Goal: Task Accomplishment & Management: Manage account settings

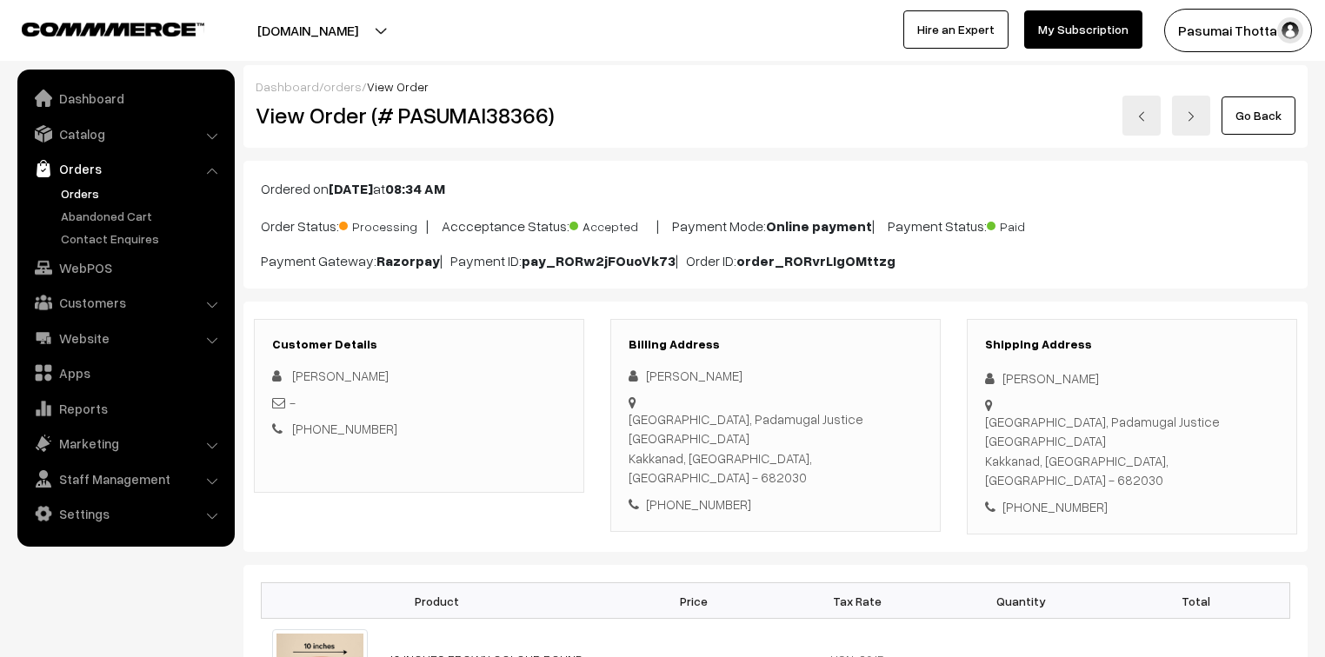
scroll to position [209, 0]
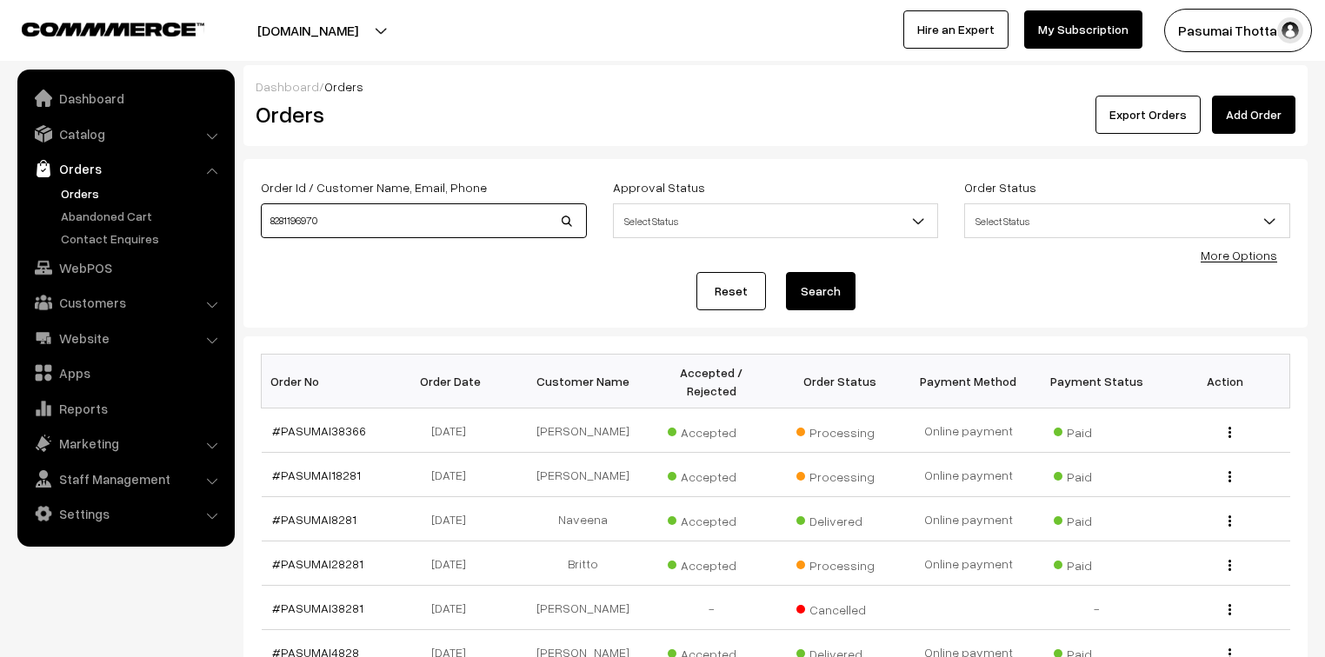
drag, startPoint x: 0, startPoint y: 0, endPoint x: 247, endPoint y: 233, distance: 339.4
click at [248, 233] on div "Order Id / Customer Name, Email, Phone 8281196970" at bounding box center [424, 212] width 352 height 72
type input "37908"
click at [786, 272] on button "Search" at bounding box center [821, 291] width 70 height 38
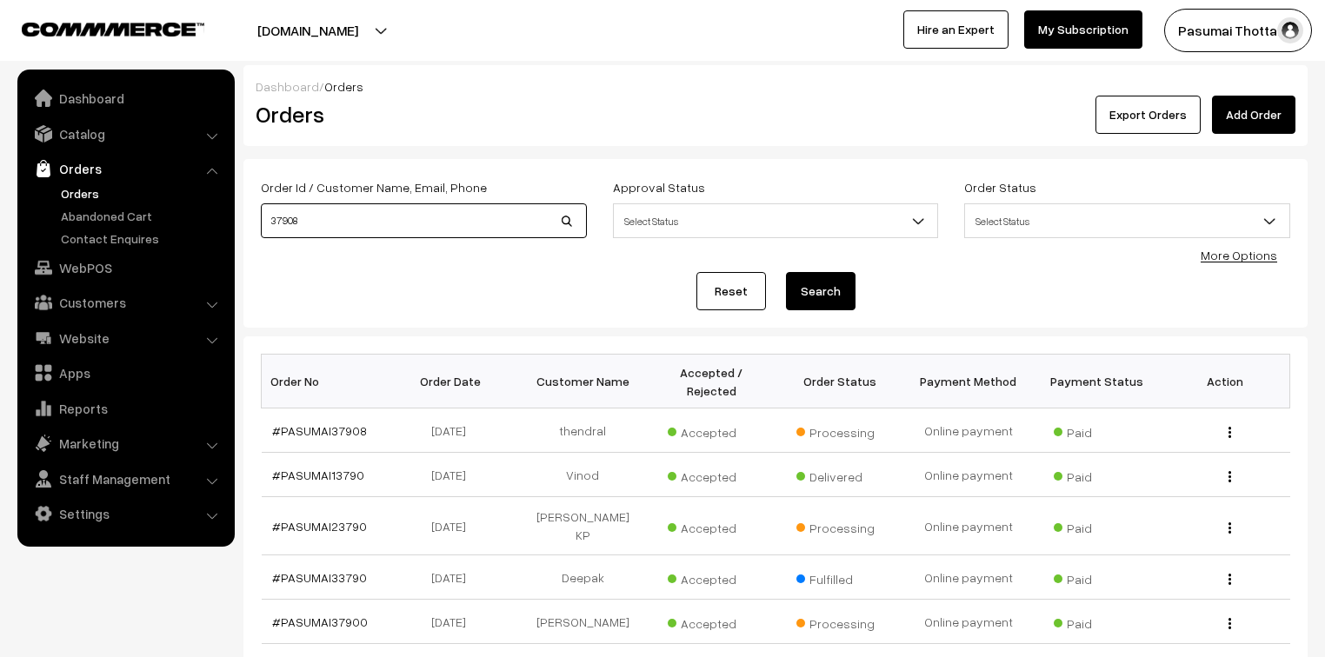
click at [434, 213] on input "37908" at bounding box center [424, 220] width 326 height 35
type input "3"
type input "38384"
click at [831, 277] on button "Search" at bounding box center [821, 291] width 70 height 38
click at [828, 284] on button "Search" at bounding box center [821, 291] width 70 height 38
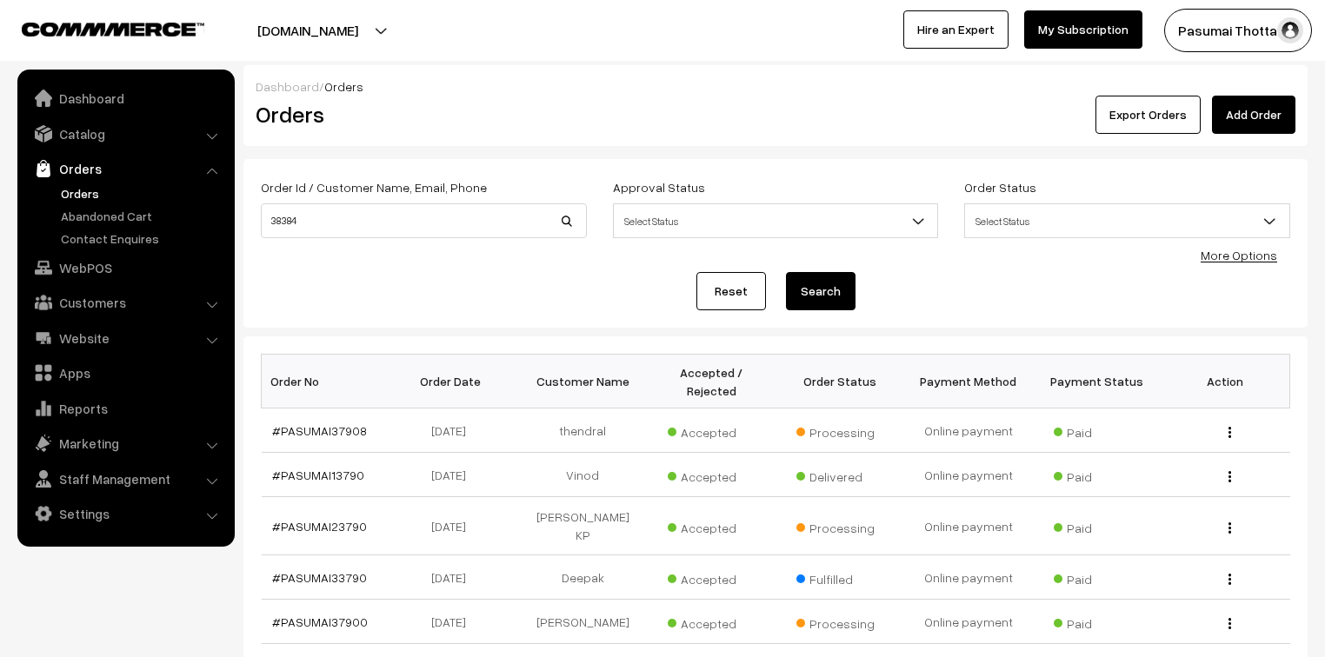
click at [828, 284] on button "Search" at bounding box center [821, 291] width 70 height 38
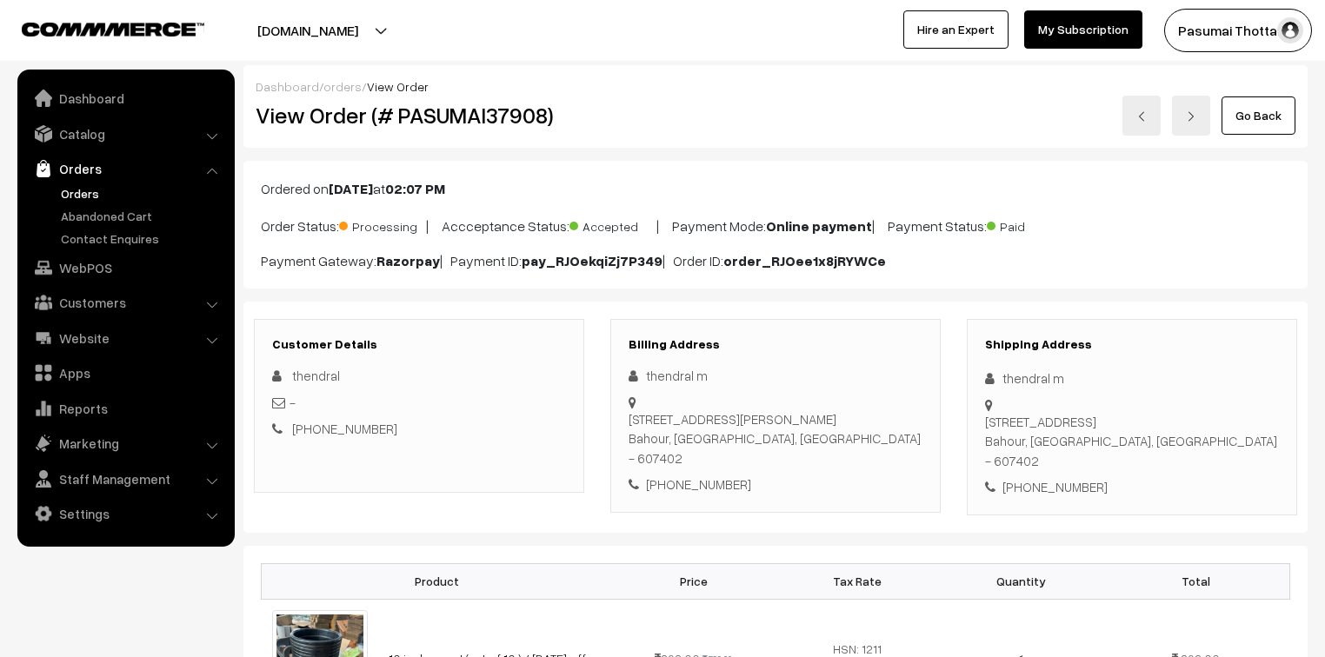
scroll to position [70, 0]
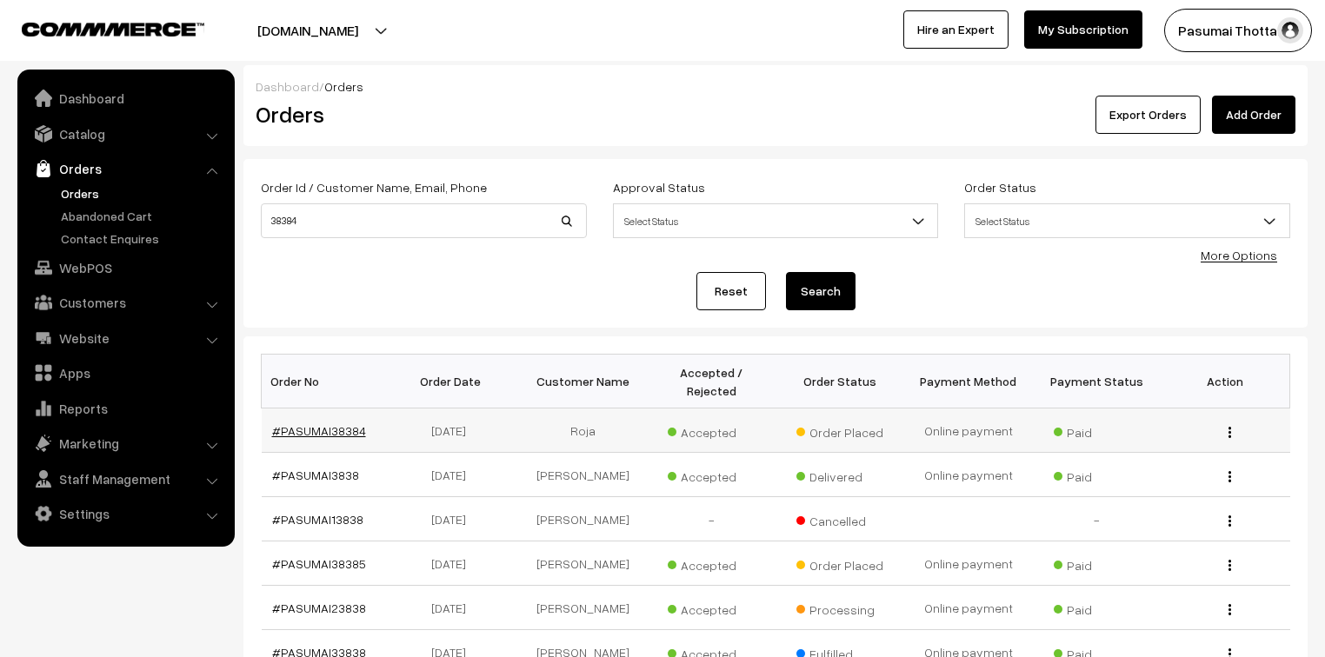
click at [343, 423] on link "#PASUMAI38384" at bounding box center [319, 430] width 94 height 15
drag, startPoint x: 309, startPoint y: 236, endPoint x: 247, endPoint y: 224, distance: 63.8
click at [247, 224] on div "Order Id / Customer Name, Email, Phone 38384 Approval Status Select Status Awai…" at bounding box center [775, 243] width 1064 height 169
type input "38172"
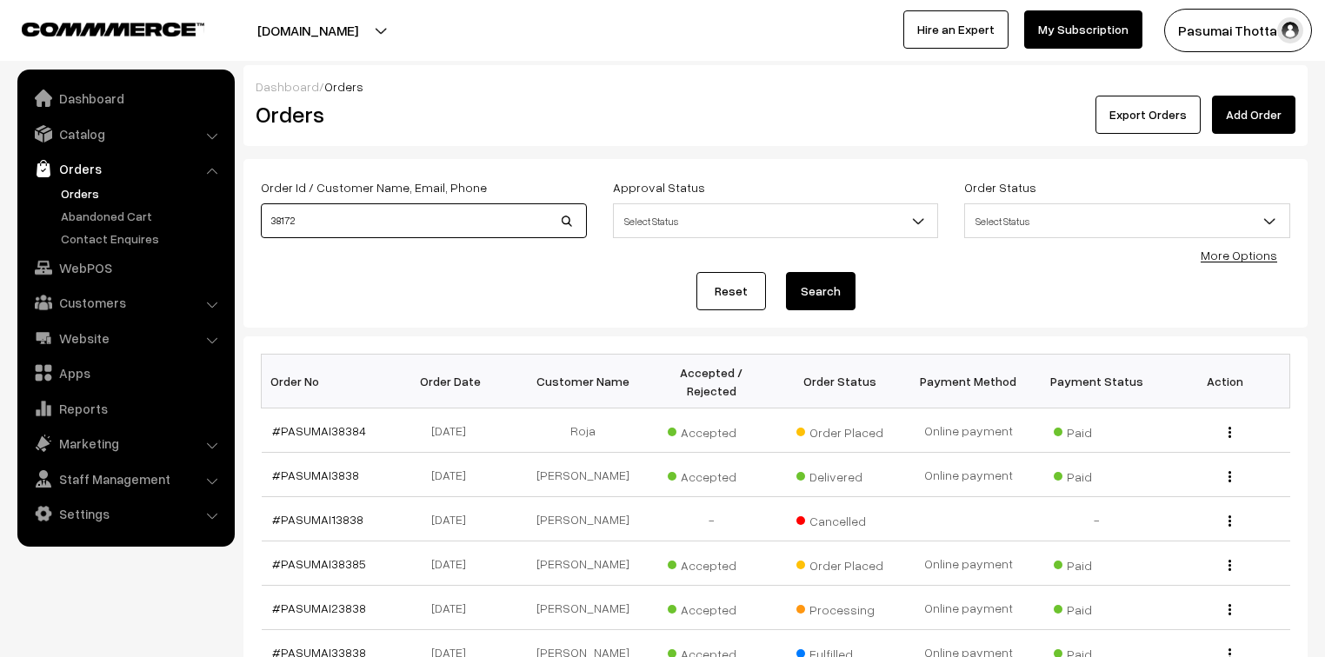
click at [786, 272] on button "Search" at bounding box center [821, 291] width 70 height 38
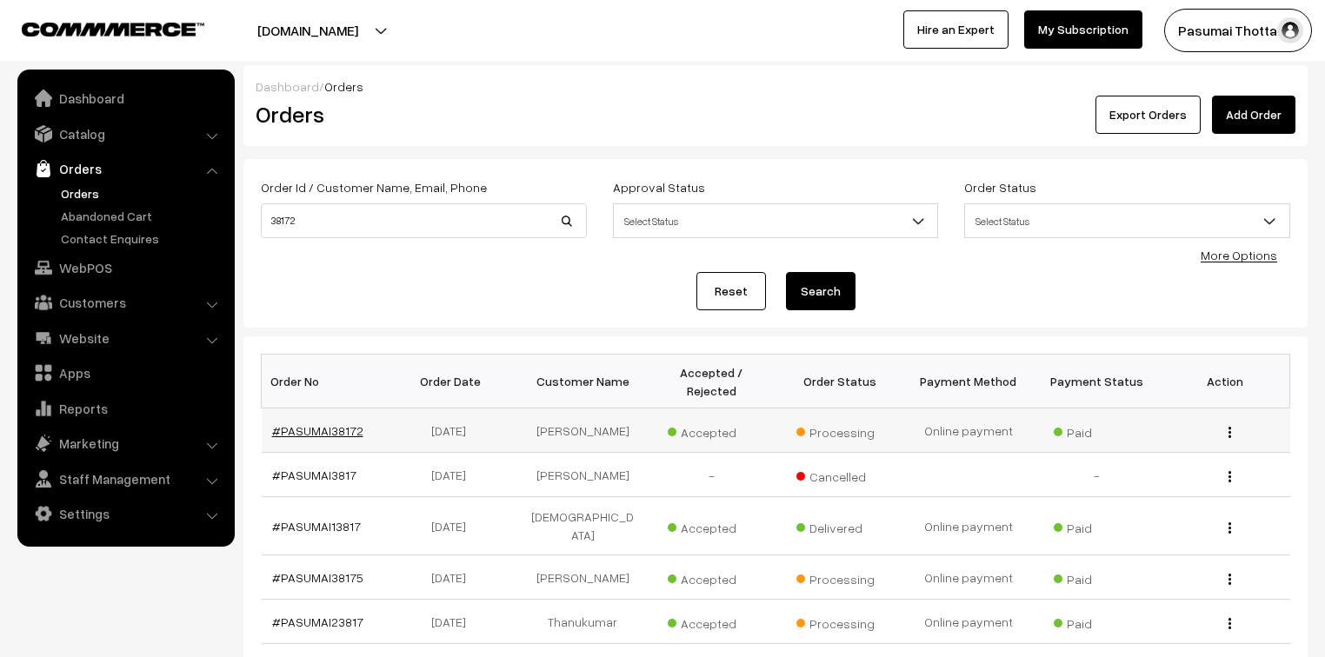
drag, startPoint x: 344, startPoint y: 421, endPoint x: 323, endPoint y: 410, distance: 23.3
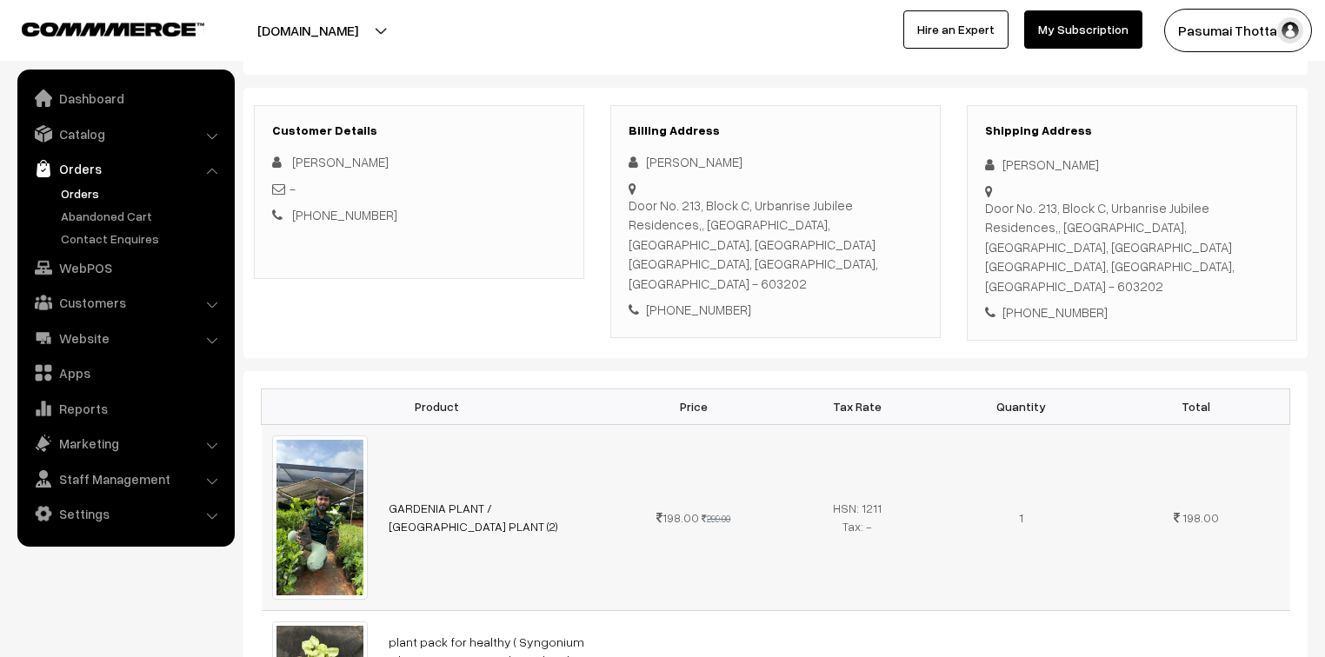
scroll to position [209, 0]
